Goal: Information Seeking & Learning: Learn about a topic

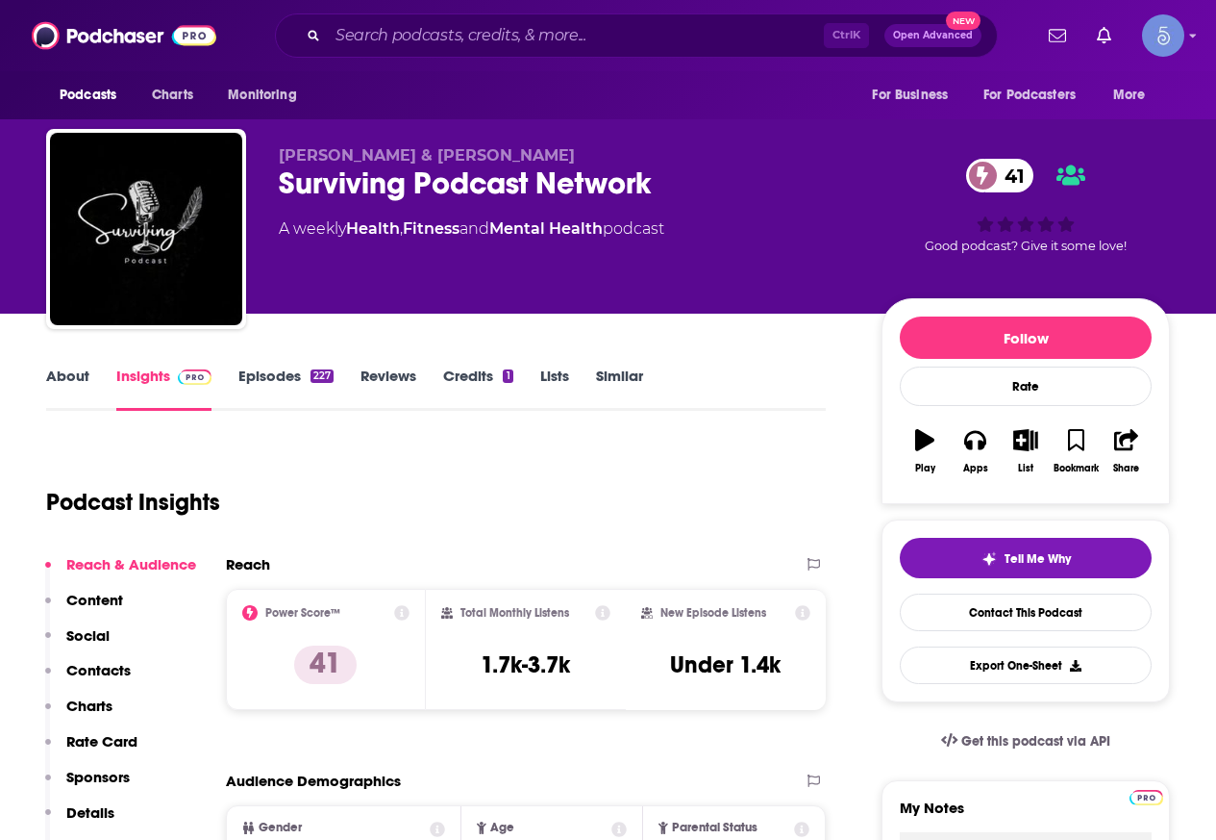
click at [610, 12] on div "Podcasts Charts Monitoring Ctrl K Open Advanced New For Business For Podcasters…" at bounding box center [608, 35] width 1216 height 71
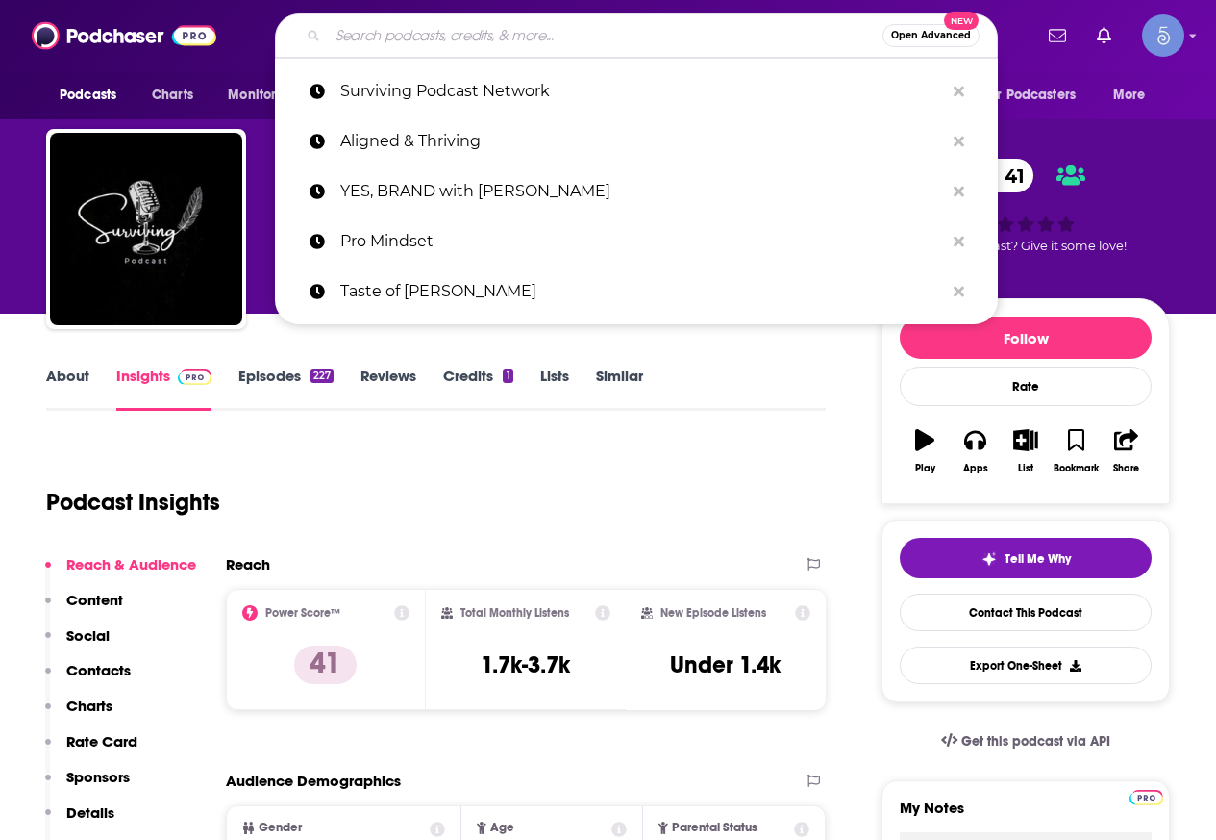
click at [589, 42] on input "Search podcasts, credits, & more..." at bounding box center [605, 35] width 555 height 31
paste input "SharkPreneur"
type input "SharkPreneur"
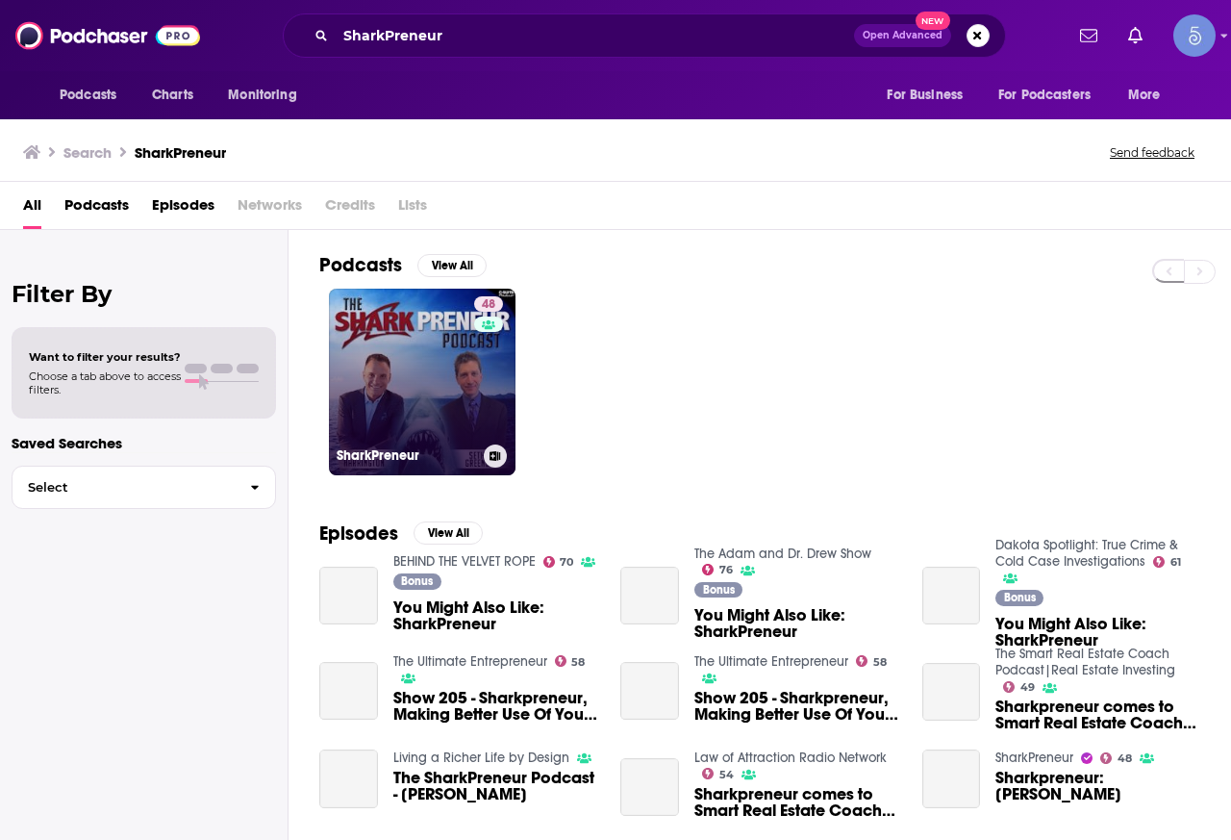
click at [431, 376] on link "48 SharkPreneur" at bounding box center [422, 381] width 187 height 187
